Goal: Task Accomplishment & Management: Use online tool/utility

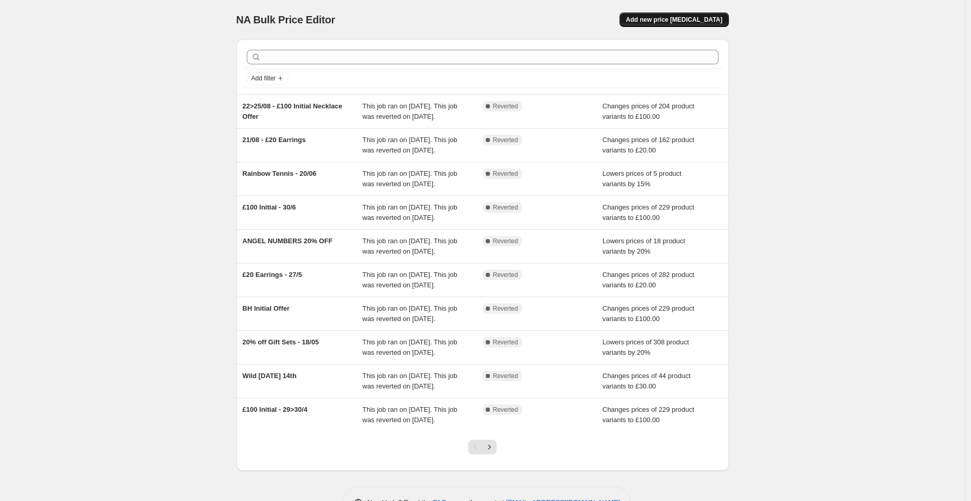
click at [677, 25] on button "Add new price [MEDICAL_DATA]" at bounding box center [674, 19] width 109 height 15
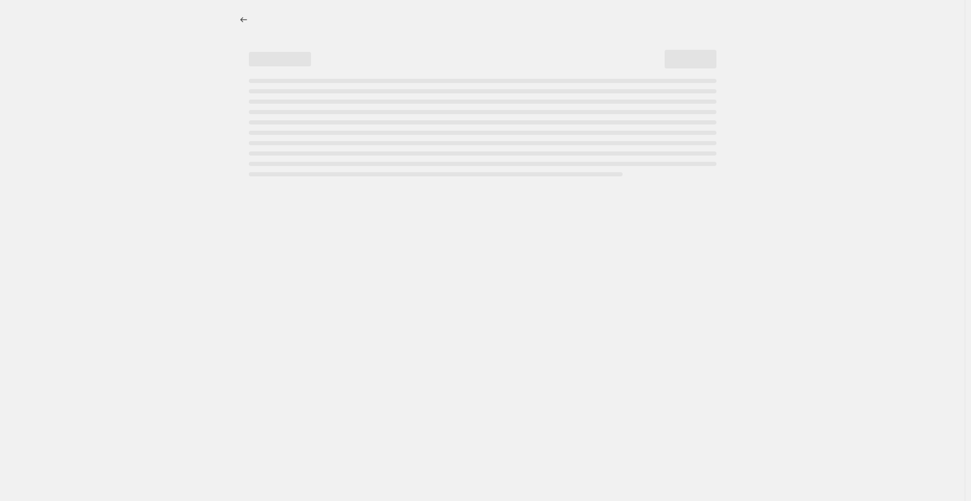
select select "percentage"
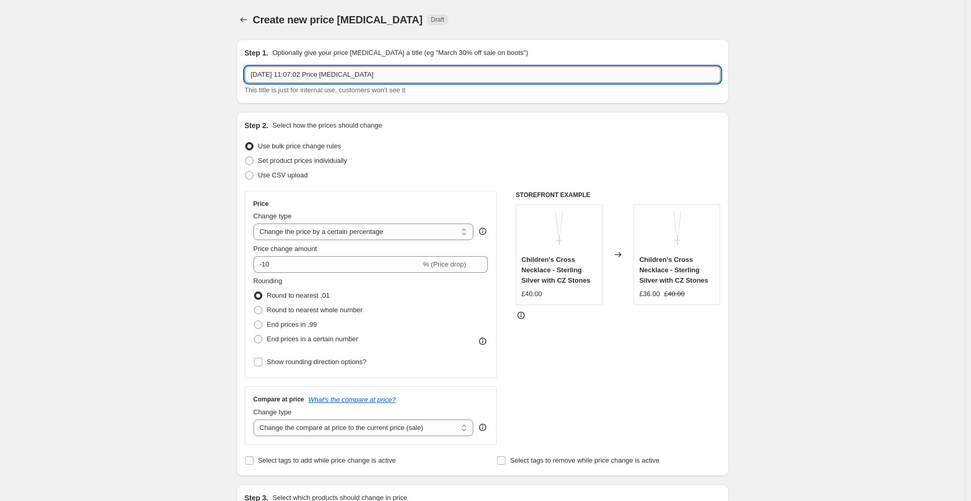
click at [306, 75] on input "[DATE] 11:07:02 Price [MEDICAL_DATA]" at bounding box center [483, 74] width 476 height 17
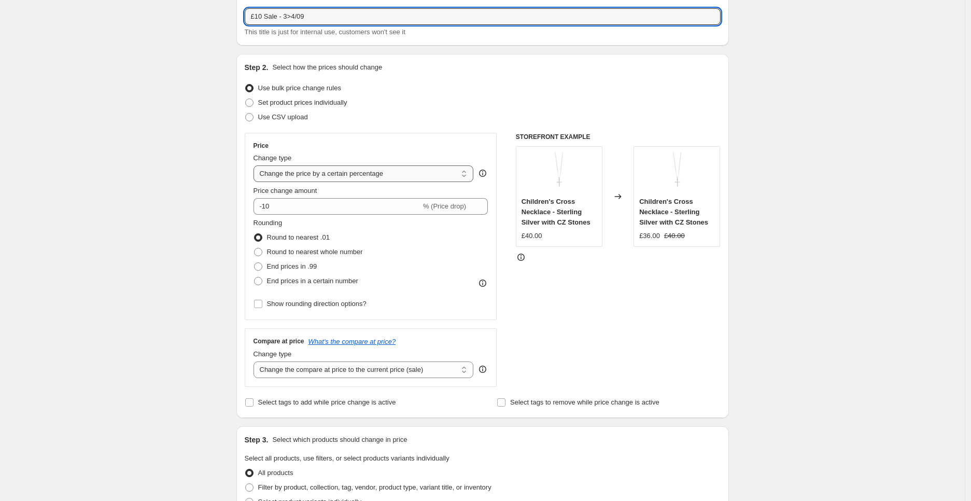
scroll to position [115, 0]
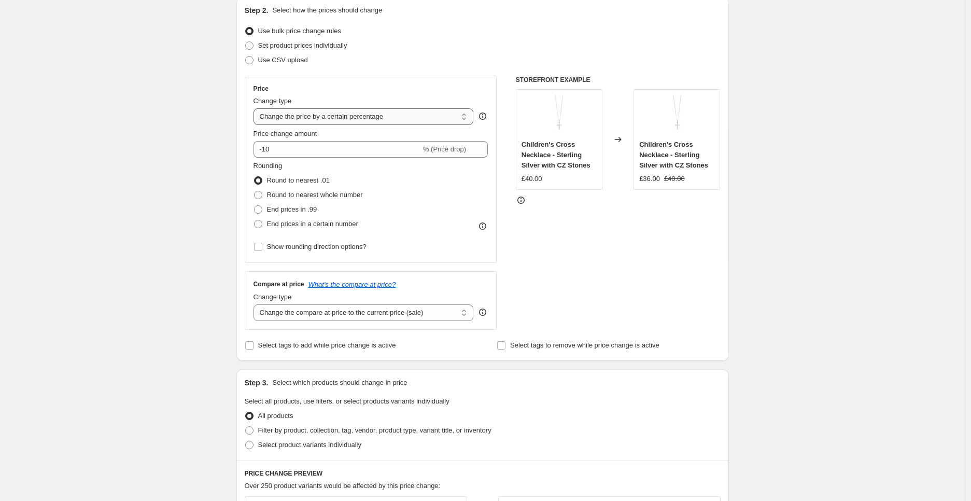
type input "£10 Sale - 3>4/09"
click at [327, 116] on select "Change the price to a certain amount Change the price by a certain amount Chang…" at bounding box center [364, 116] width 220 height 17
select select "to"
click at [256, 108] on select "Change the price to a certain amount Change the price by a certain amount Chang…" at bounding box center [364, 116] width 220 height 17
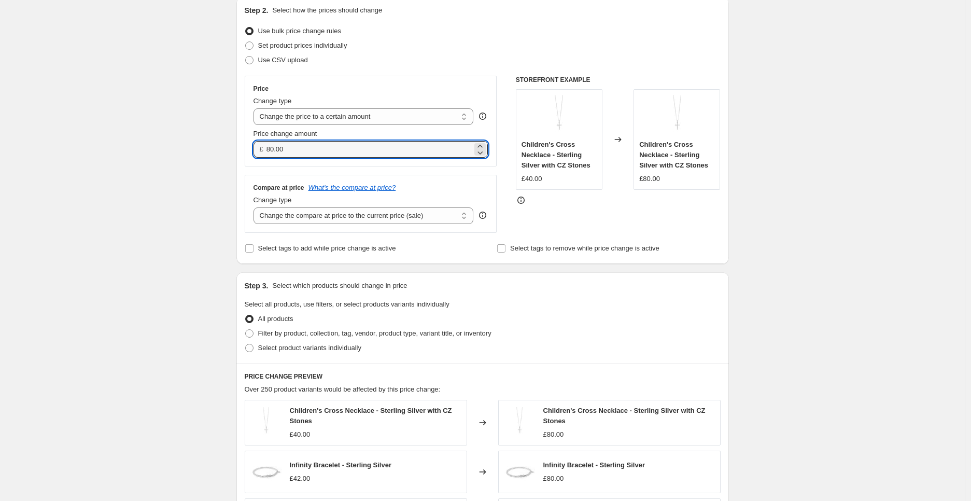
drag, startPoint x: 308, startPoint y: 150, endPoint x: 261, endPoint y: 148, distance: 46.2
click at [262, 148] on div "£ 80.00" at bounding box center [371, 149] width 235 height 17
type input "10.00"
click at [796, 255] on div "Create new price [MEDICAL_DATA]. This page is ready Create new price [MEDICAL_D…" at bounding box center [482, 356] width 965 height 943
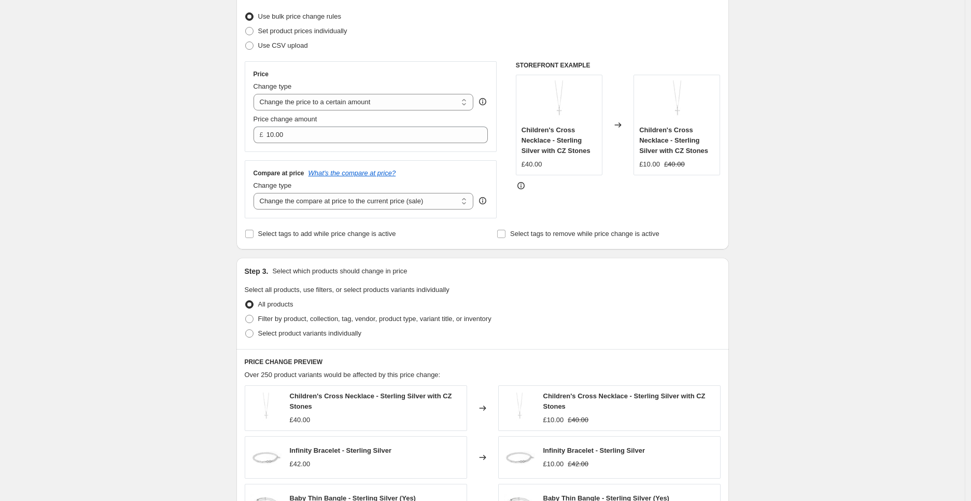
scroll to position [173, 0]
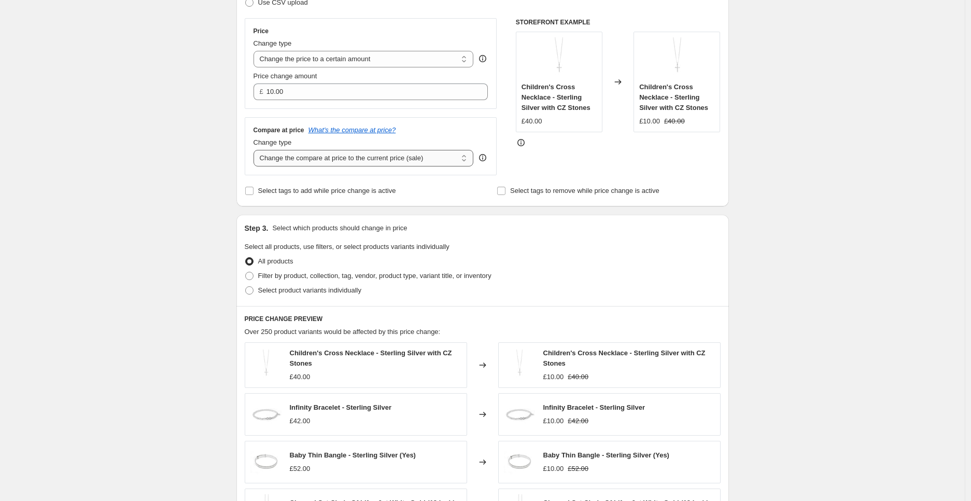
click at [434, 159] on select "Change the compare at price to the current price (sale) Change the compare at p…" at bounding box center [364, 158] width 220 height 17
click at [795, 236] on div "Create new price [MEDICAL_DATA]. This page is ready Create new price [MEDICAL_D…" at bounding box center [482, 298] width 965 height 943
click at [380, 161] on select "Change the compare at price to the current price (sale) Change the compare at p…" at bounding box center [364, 158] width 220 height 17
select select "no_change"
click at [256, 150] on select "Change the compare at price to the current price (sale) Change the compare at p…" at bounding box center [364, 158] width 220 height 17
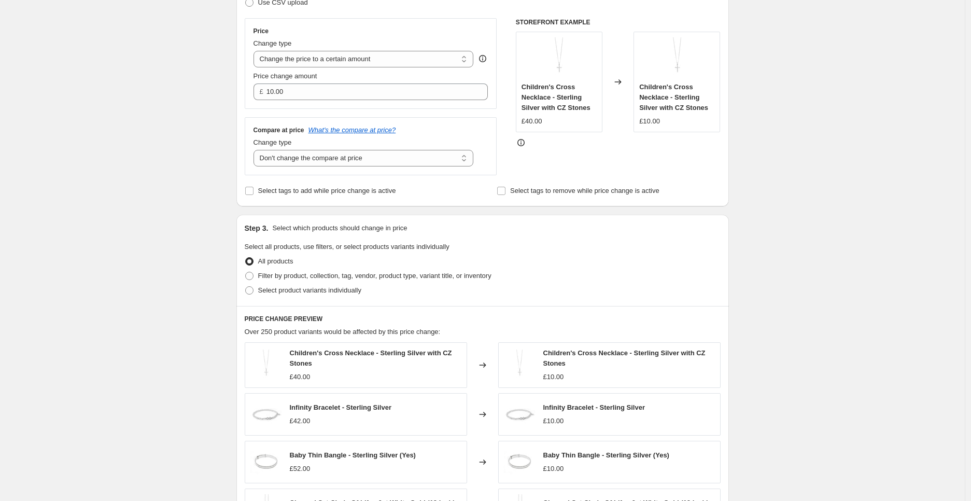
click at [816, 231] on div "Create new price [MEDICAL_DATA]. This page is ready Create new price [MEDICAL_D…" at bounding box center [482, 298] width 965 height 943
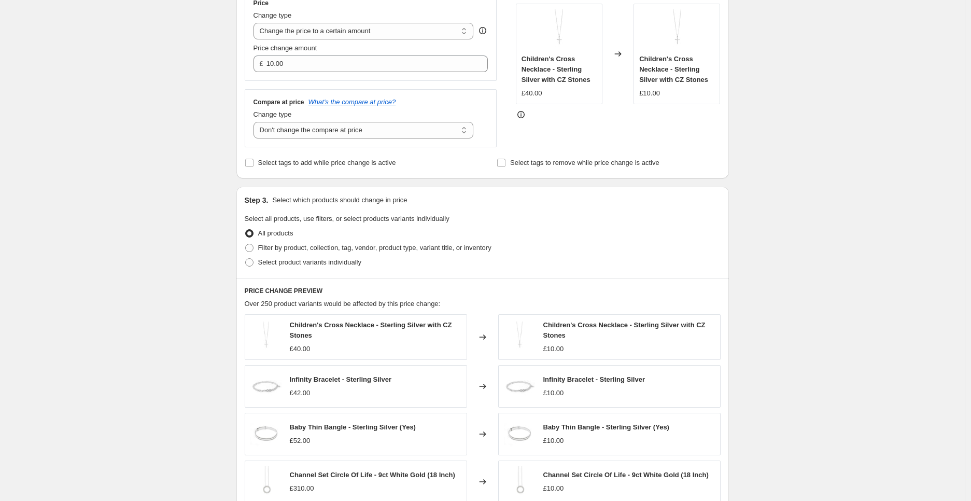
scroll to position [288, 0]
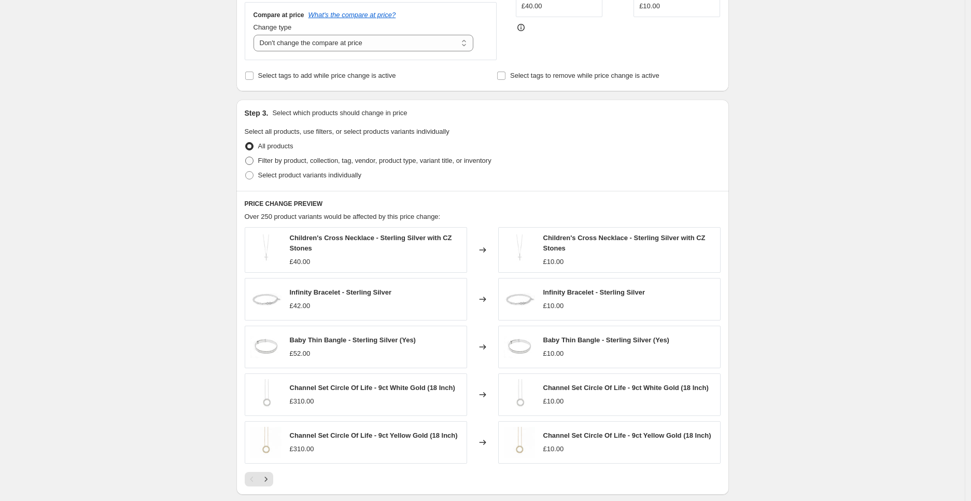
click at [318, 163] on span "Filter by product, collection, tag, vendor, product type, variant title, or inv…" at bounding box center [374, 161] width 233 height 8
click at [246, 157] on input "Filter by product, collection, tag, vendor, product type, variant title, or inv…" at bounding box center [245, 157] width 1 height 1
radio input "true"
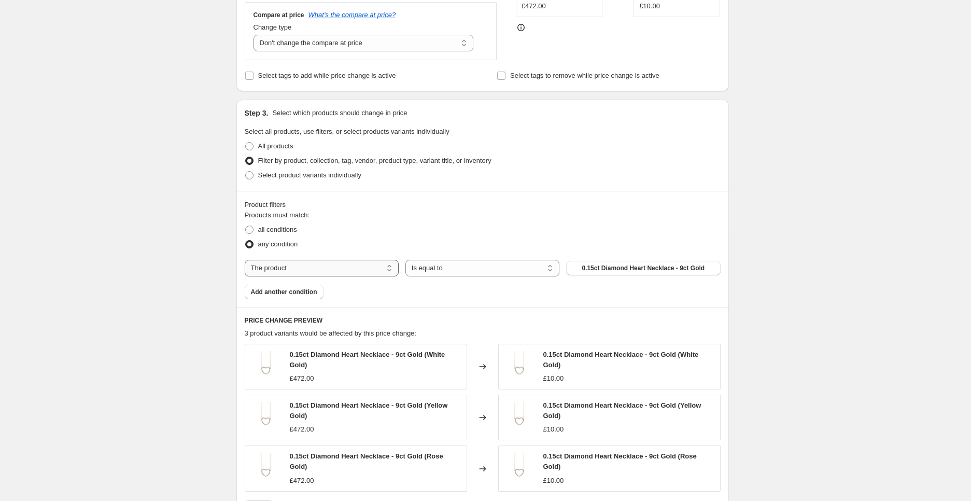
click at [356, 261] on select "The product The product's collection The product's tag The product's vendor The…" at bounding box center [322, 268] width 154 height 17
select select "collection"
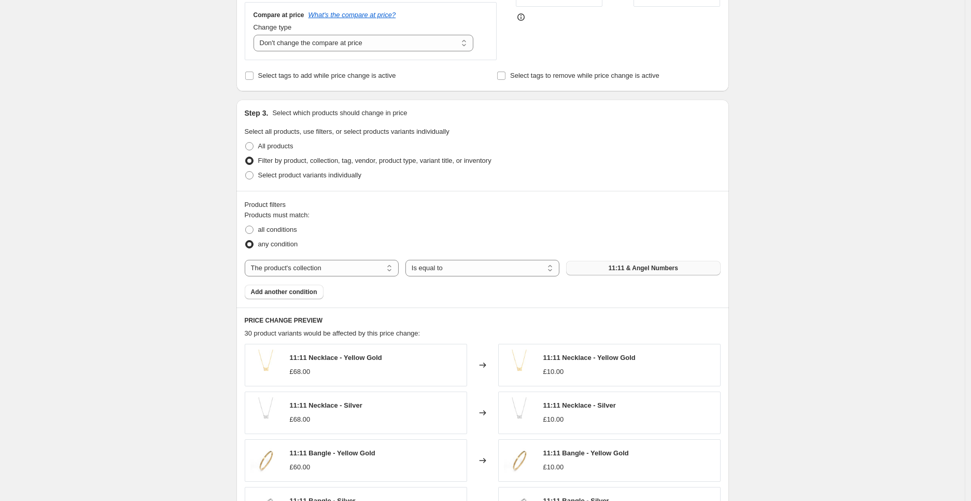
click at [630, 273] on button "11:11 & Angel Numbers" at bounding box center [643, 268] width 154 height 15
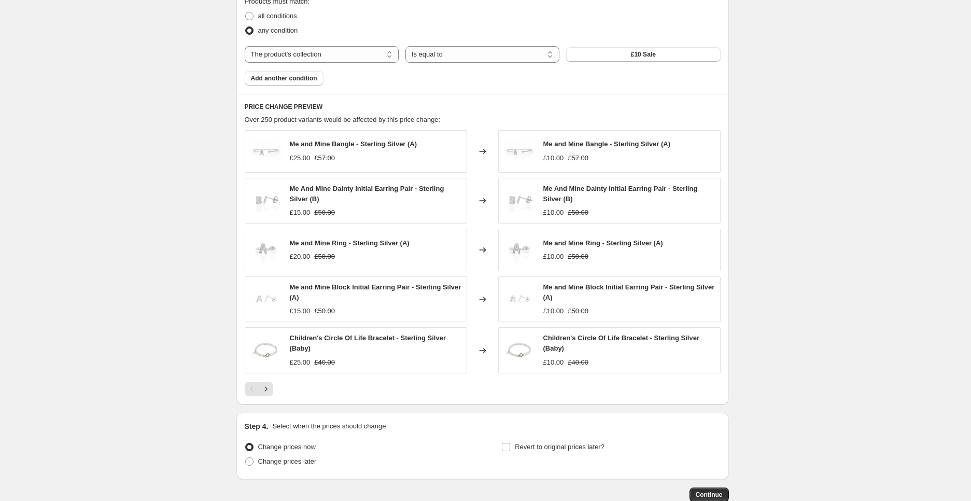
scroll to position [519, 0]
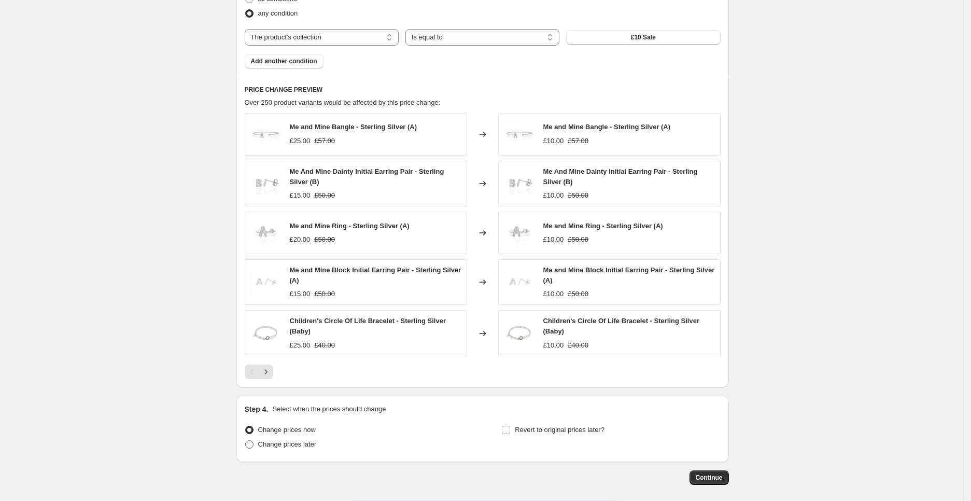
click at [308, 443] on span "Change prices later" at bounding box center [287, 444] width 59 height 8
click at [246, 441] on input "Change prices later" at bounding box center [245, 440] width 1 height 1
radio input "true"
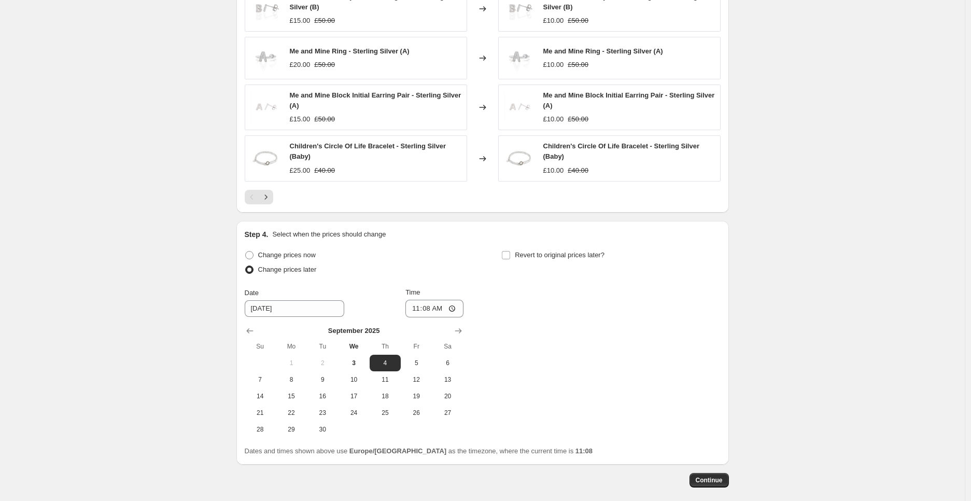
scroll to position [744, 0]
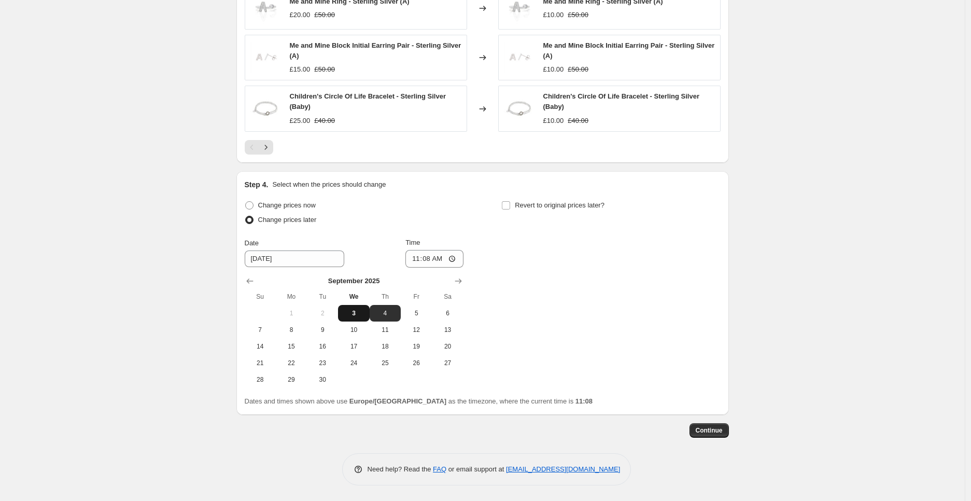
click at [356, 311] on span "3" at bounding box center [353, 313] width 23 height 8
type input "[DATE]"
click at [464, 255] on input "11:08" at bounding box center [435, 259] width 58 height 18
click at [456, 261] on input "11:08" at bounding box center [435, 259] width 58 height 18
type input "17:45"
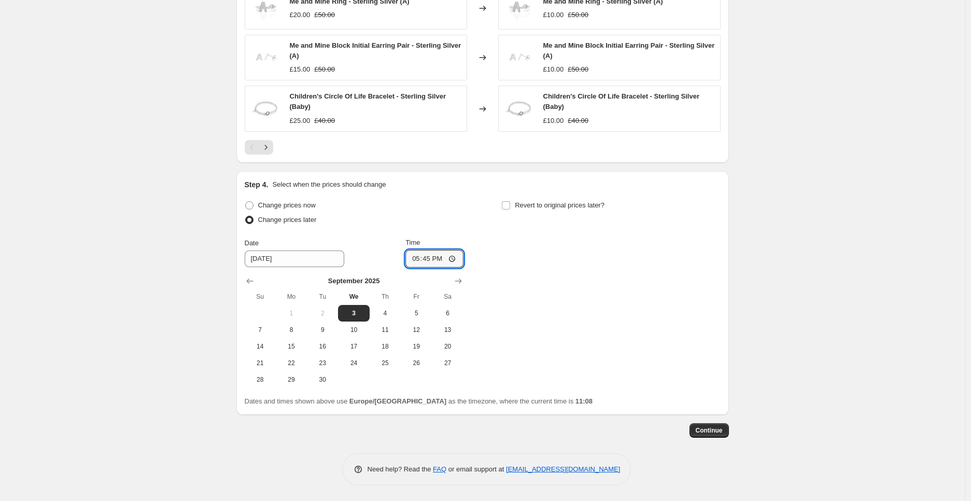
click at [559, 206] on span "Revert to original prices later?" at bounding box center [560, 205] width 90 height 8
click at [510, 206] on input "Revert to original prices later?" at bounding box center [506, 205] width 8 height 8
checkbox input "true"
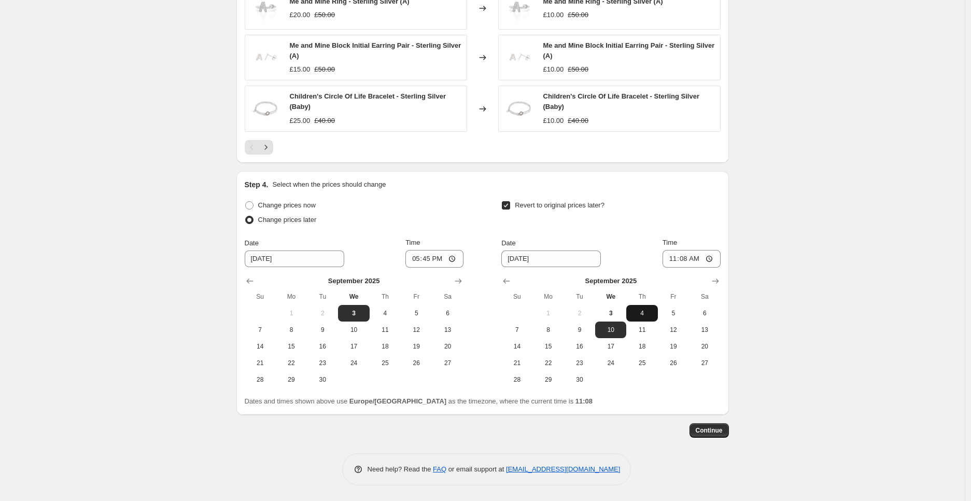
click at [649, 313] on span "4" at bounding box center [642, 313] width 23 height 8
type input "[DATE]"
click at [709, 259] on input "11:08" at bounding box center [692, 259] width 58 height 18
type input "23:59"
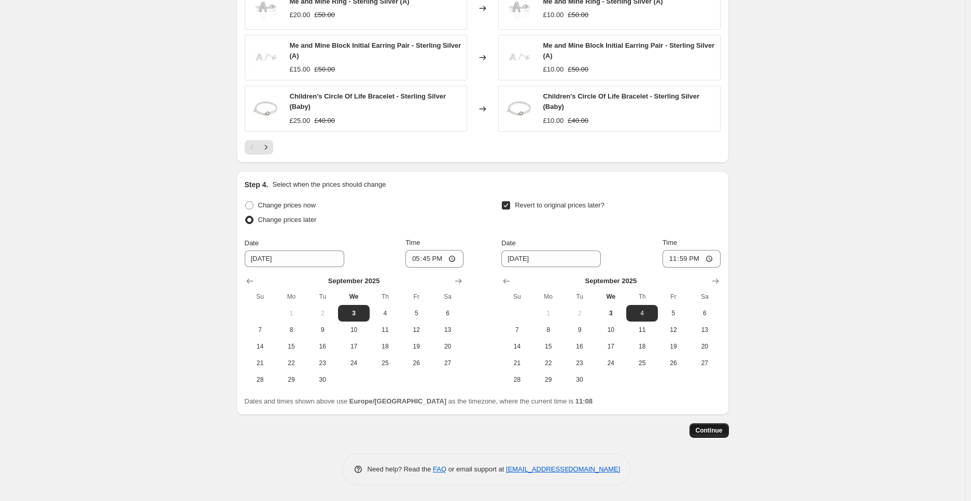
click at [716, 431] on span "Continue" at bounding box center [709, 430] width 27 height 8
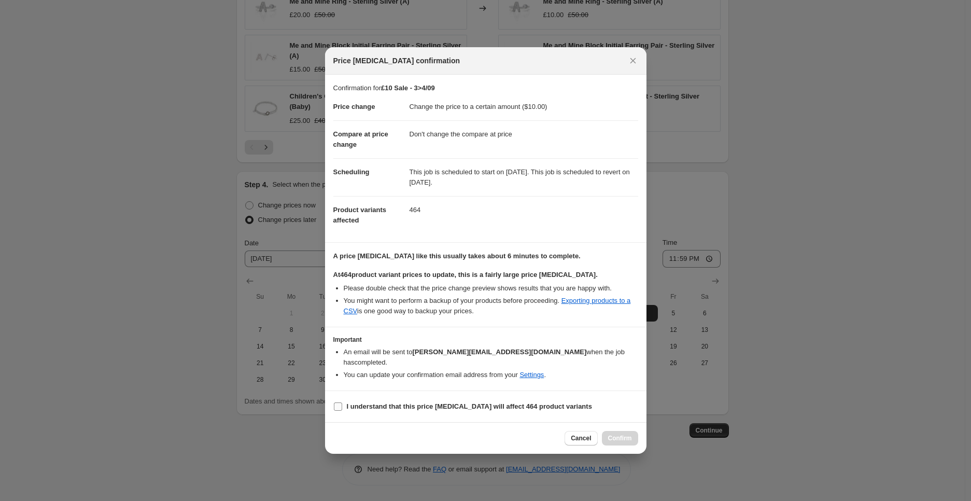
click at [379, 403] on b "I understand that this price [MEDICAL_DATA] will affect 464 product variants" at bounding box center [469, 406] width 245 height 8
click at [342, 403] on input "I understand that this price [MEDICAL_DATA] will affect 464 product variants" at bounding box center [338, 406] width 8 height 8
checkbox input "true"
click at [629, 434] on span "Confirm" at bounding box center [620, 438] width 24 height 8
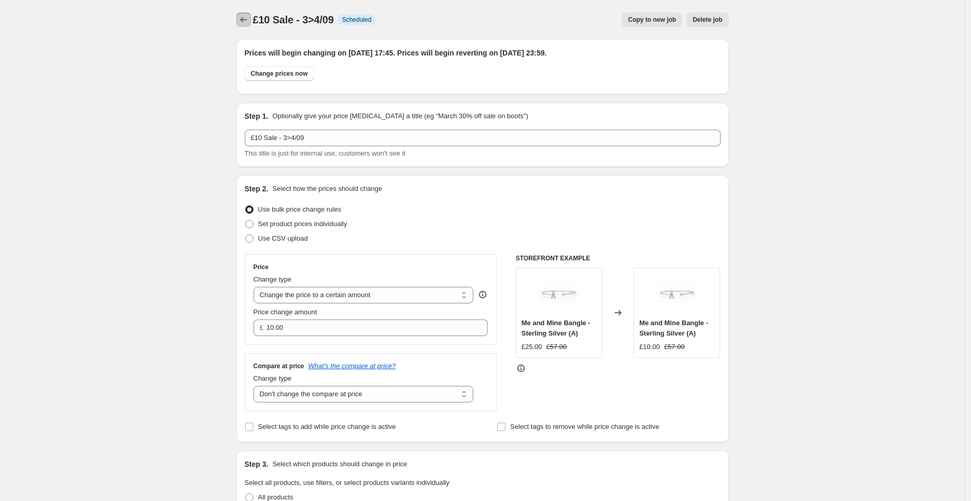
click at [242, 20] on icon "Price change jobs" at bounding box center [244, 20] width 10 height 10
